Goal: Transaction & Acquisition: Purchase product/service

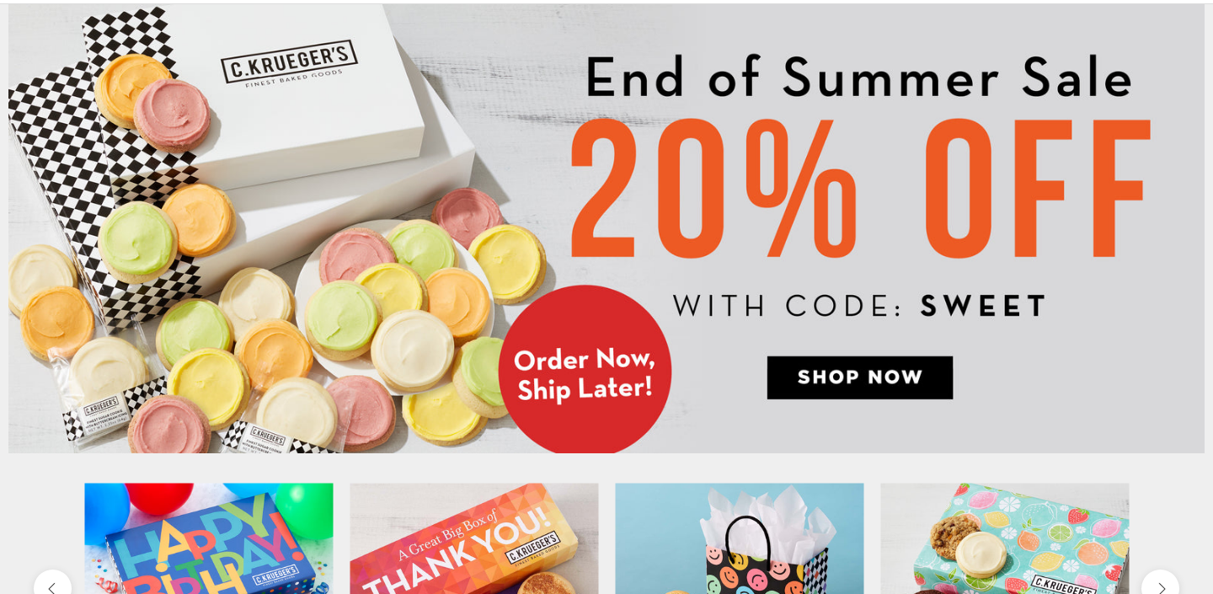
scroll to position [184, 0]
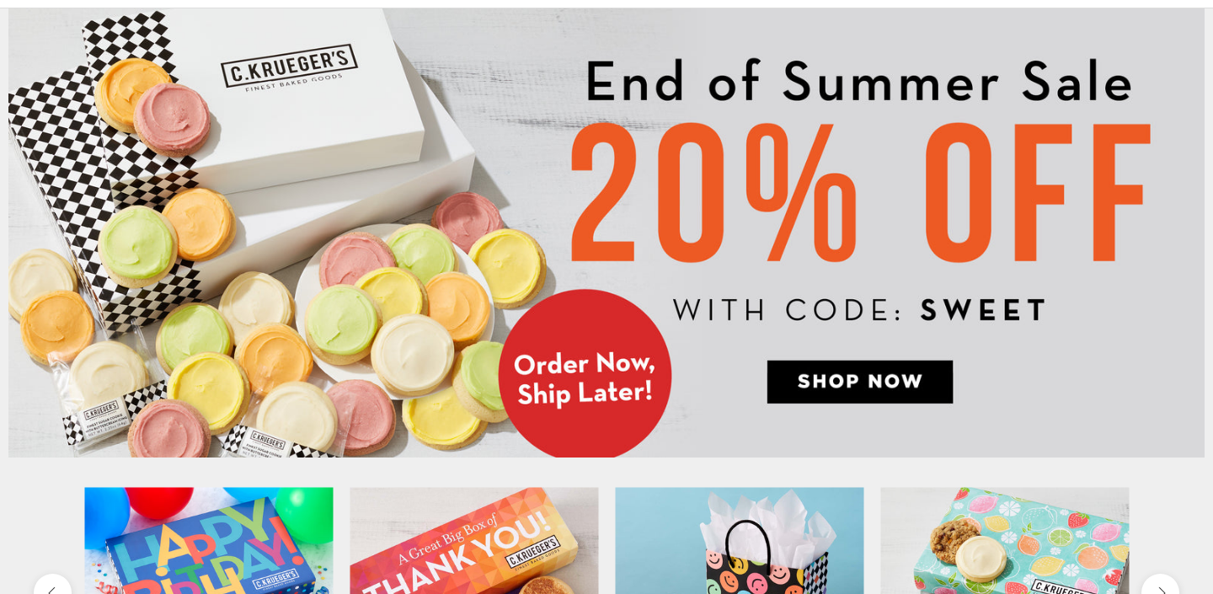
click at [847, 393] on img at bounding box center [606, 232] width 1196 height 449
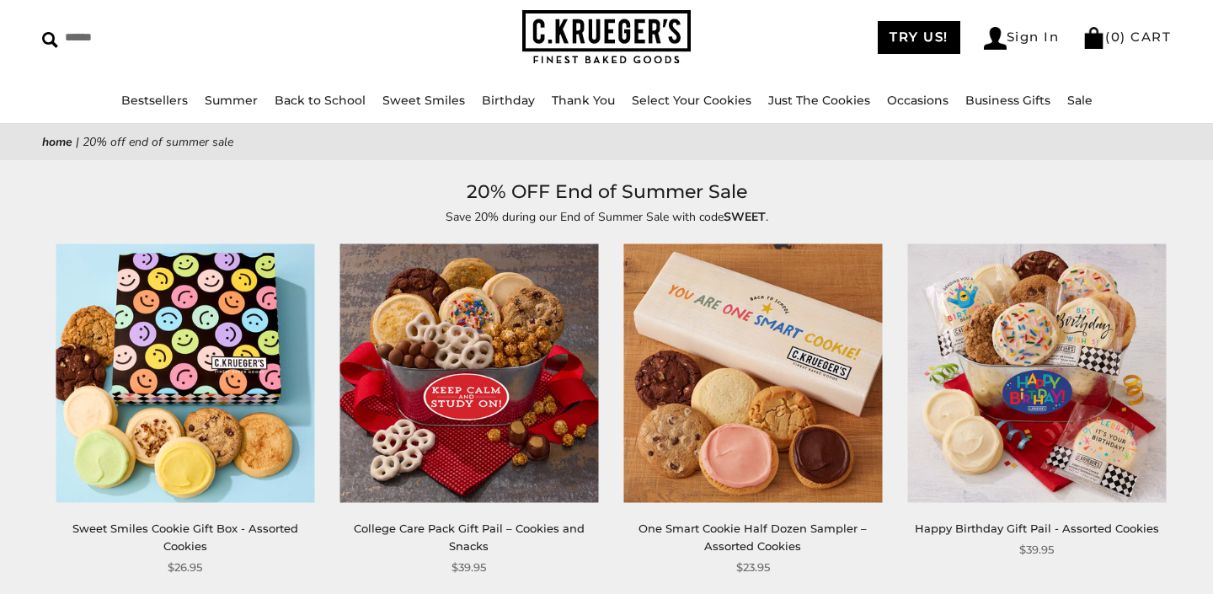
scroll to position [61, 0]
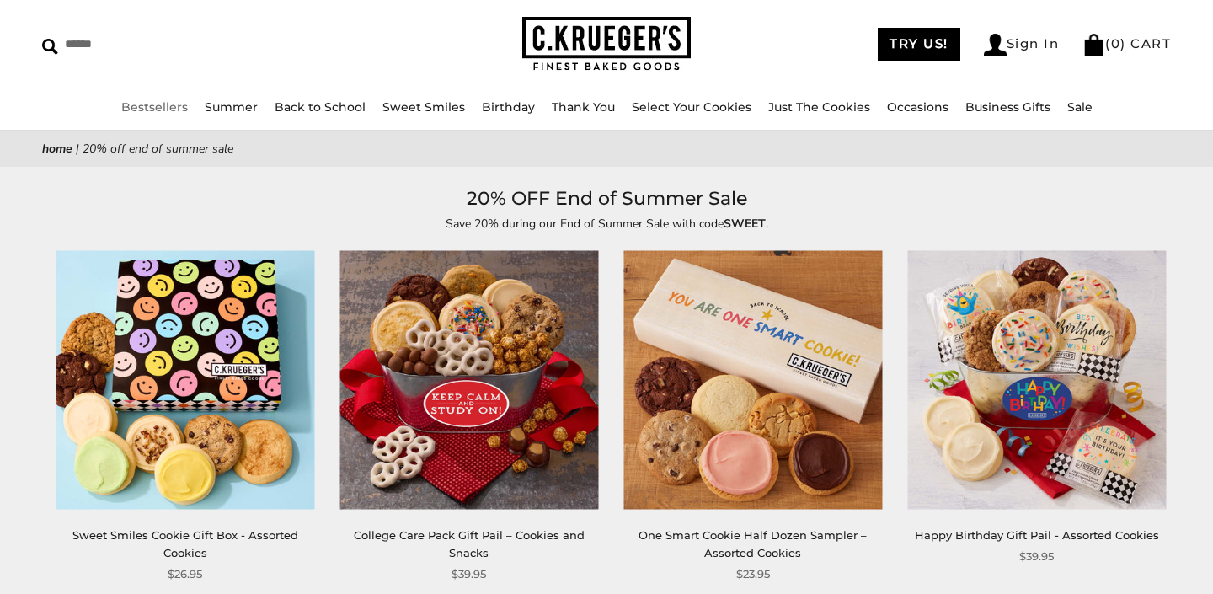
click at [185, 108] on link "Bestsellers" at bounding box center [154, 106] width 67 height 15
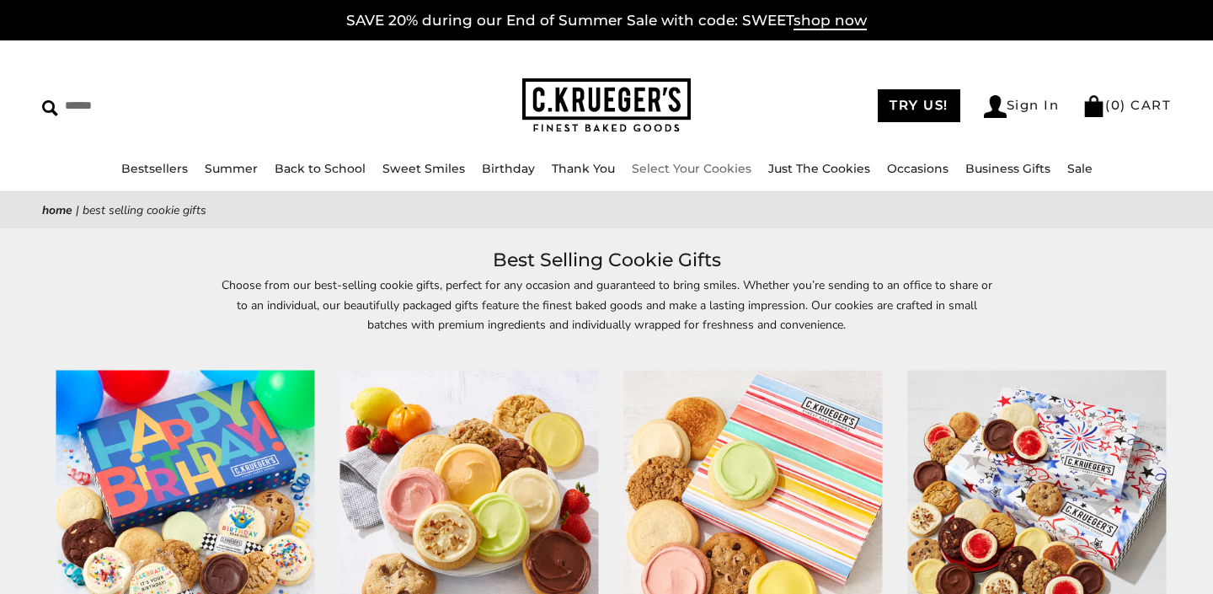
click at [728, 173] on link "Select Your Cookies" at bounding box center [692, 168] width 120 height 15
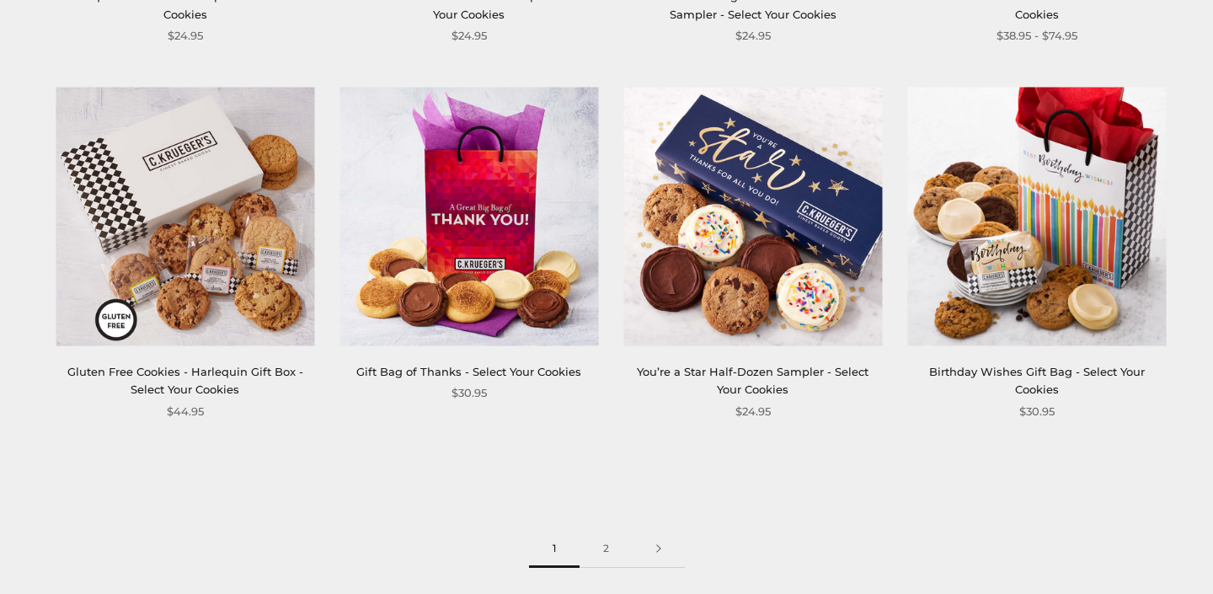
scroll to position [2162, 0]
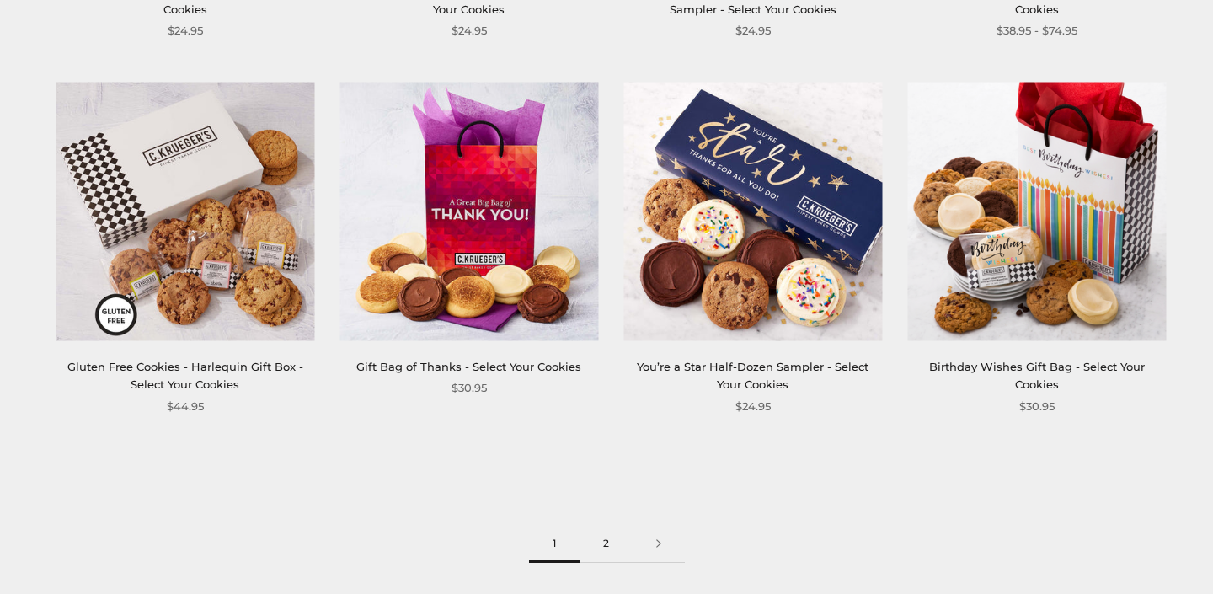
click at [609, 544] on link "2" at bounding box center [605, 544] width 53 height 38
